Goal: Navigation & Orientation: Find specific page/section

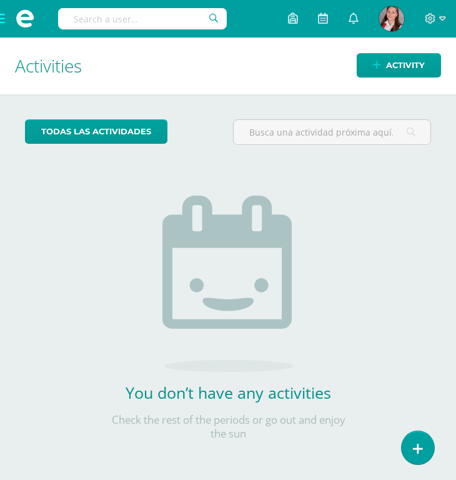
click at [4, 22] on span at bounding box center [25, 19] width 50 height 38
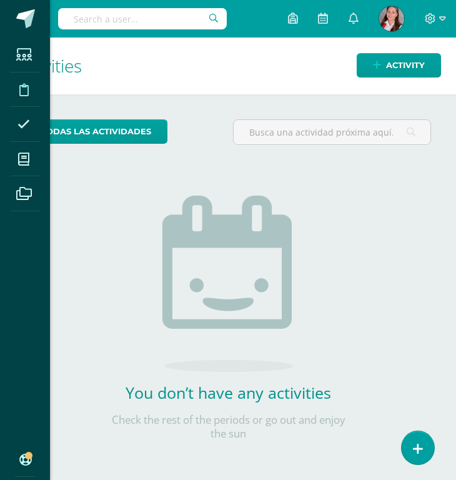
click at [26, 86] on icon at bounding box center [23, 90] width 9 height 13
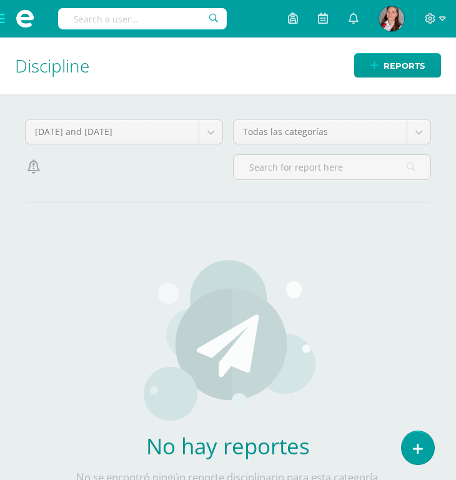
click at [3, 20] on span at bounding box center [25, 19] width 50 height 38
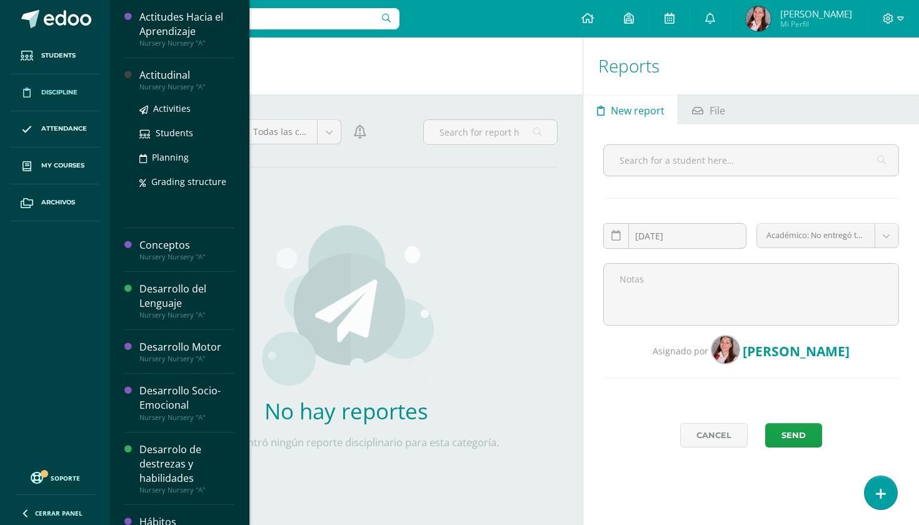
click at [177, 76] on div "Actitudinal" at bounding box center [186, 75] width 95 height 14
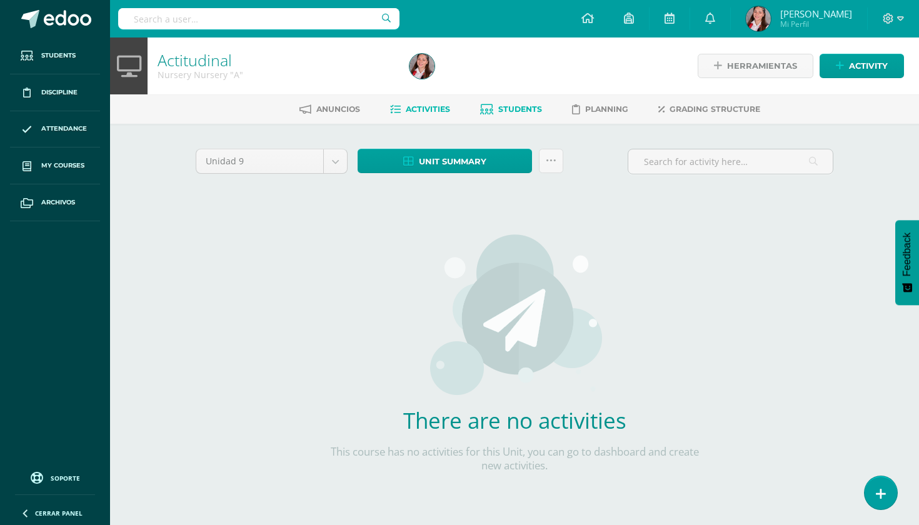
click at [528, 119] on link "Students" at bounding box center [511, 109] width 62 height 20
